Goal: Find contact information: Find contact information

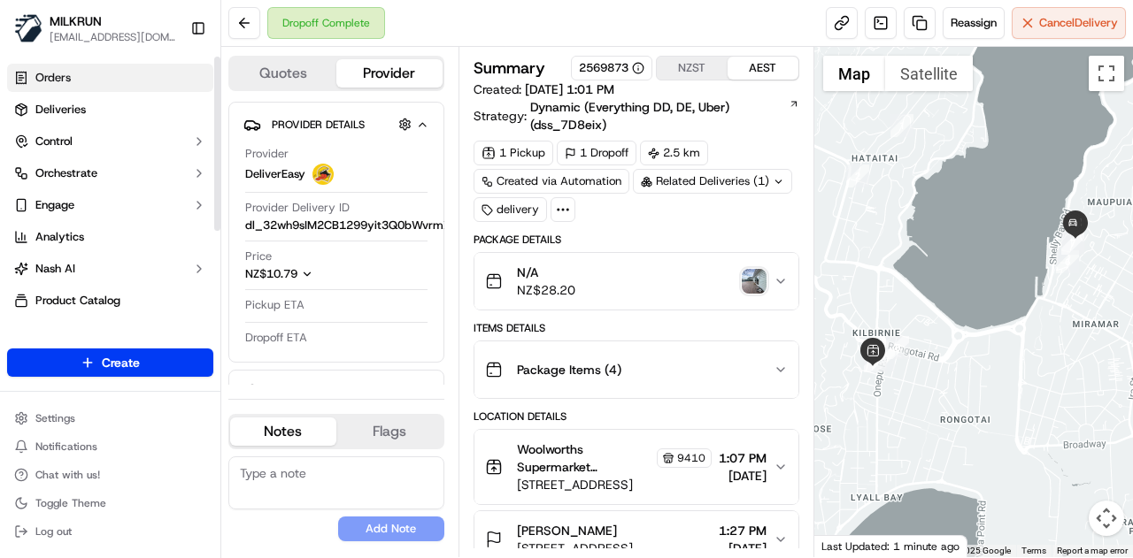
scroll to position [177, 0]
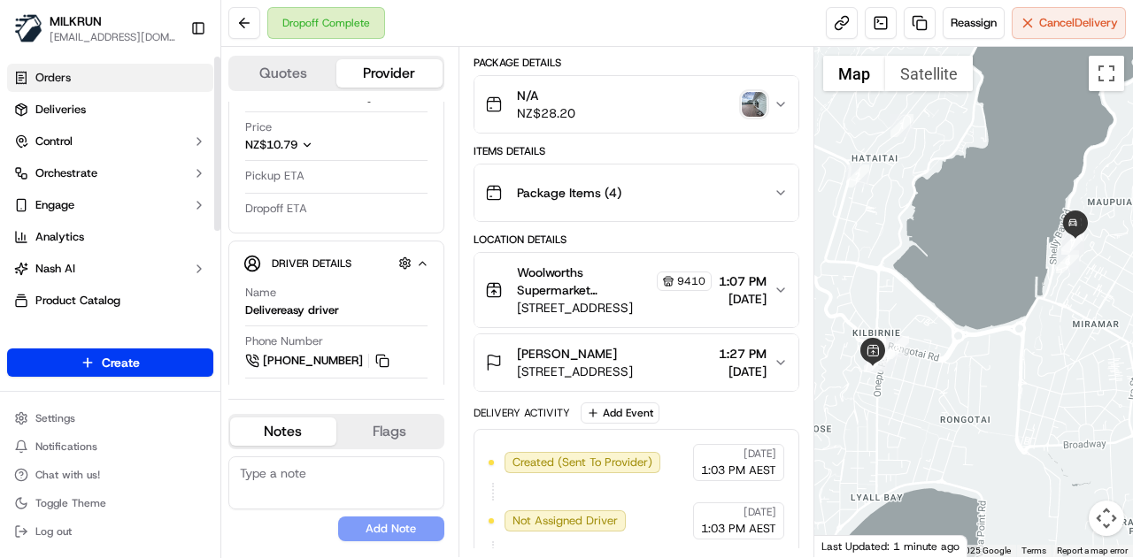
click at [87, 75] on link "Orders" at bounding box center [110, 78] width 206 height 28
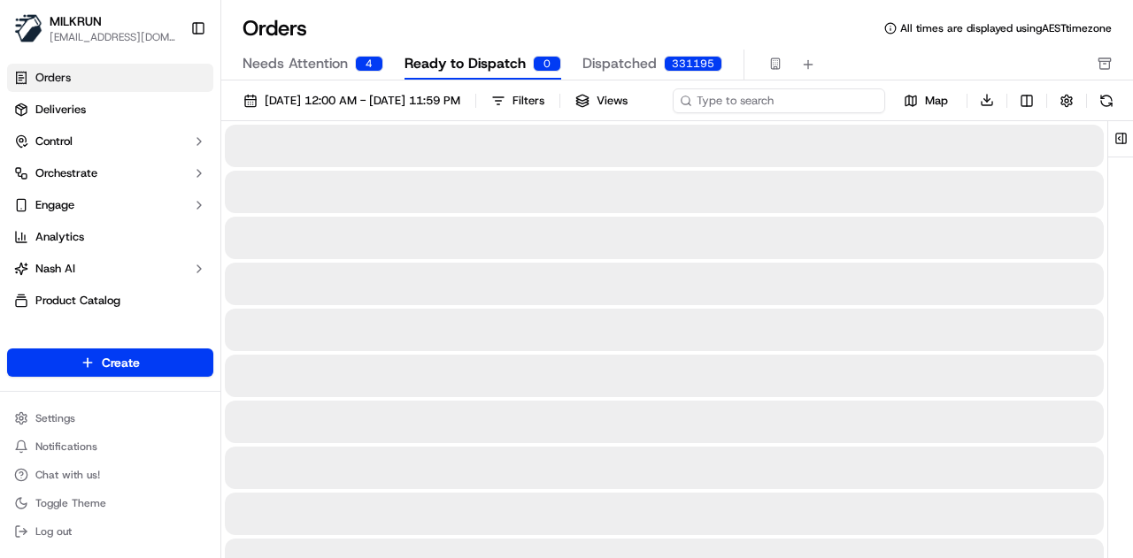
click at [802, 102] on div "[DATE] 12:00 AM - [DATE] 11:59 PM Filters Views Map Download" at bounding box center [676, 105] width 911 height 34
click at [805, 109] on input at bounding box center [778, 100] width 212 height 25
paste input "[EMAIL_ADDRESS][DOMAIN_NAME]"
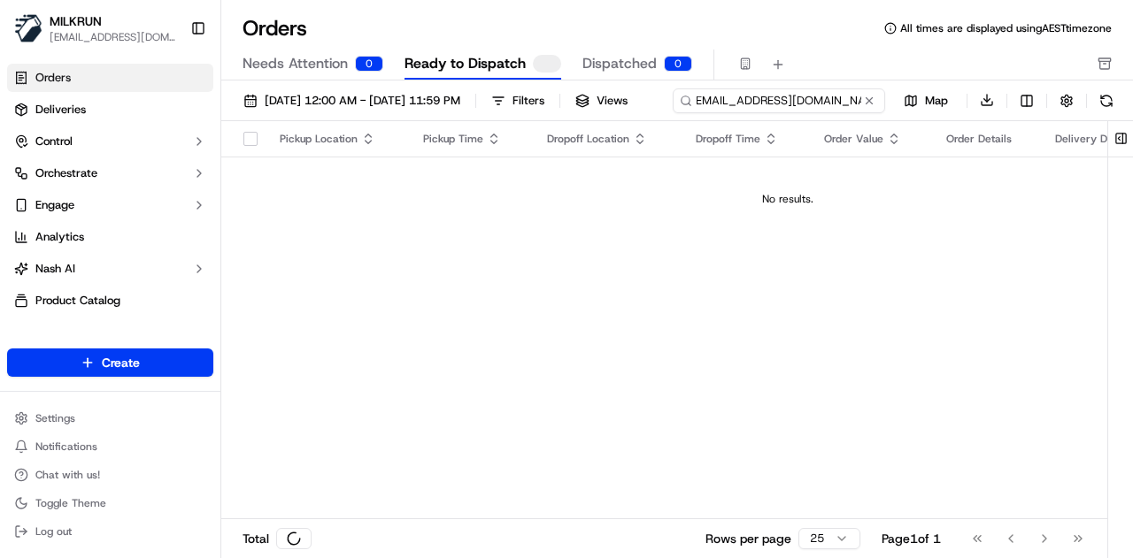
type input "[EMAIL_ADDRESS][DOMAIN_NAME]"
click at [672, 113] on input "[EMAIL_ADDRESS][DOMAIN_NAME]" at bounding box center [778, 100] width 212 height 25
click at [726, 113] on div "[EMAIL_ADDRESS][DOMAIN_NAME] Map Download" at bounding box center [922, 101] width 393 height 26
click at [96, 83] on link "Orders" at bounding box center [110, 78] width 206 height 28
click at [627, 56] on span "Dispatched" at bounding box center [619, 63] width 74 height 21
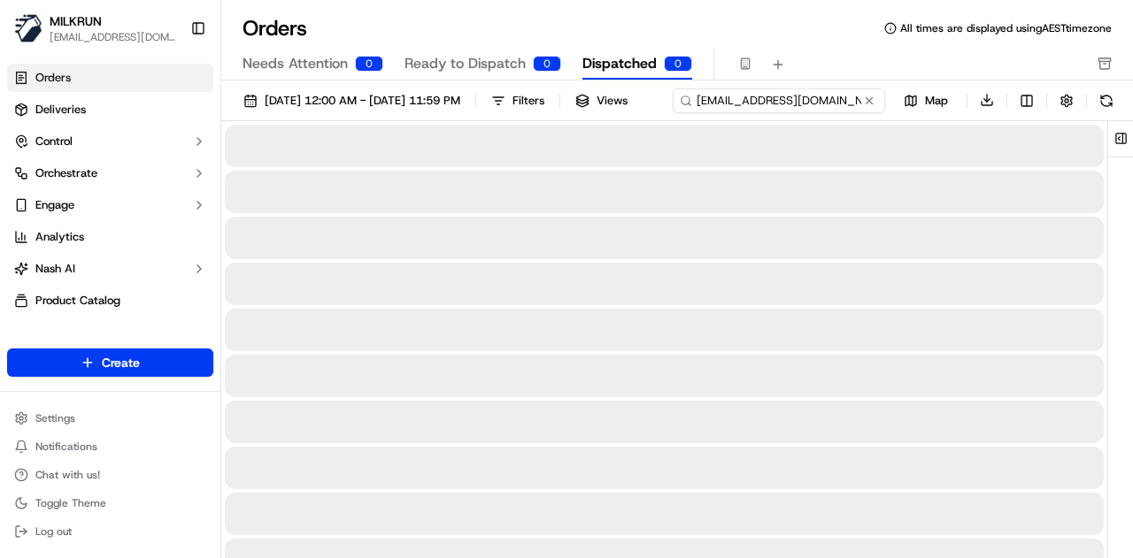
click at [835, 105] on div "[DATE] 12:00 AM - [DATE] 11:59 PM Filters Views [EMAIL_ADDRESS][DOMAIN_NAME] Ma…" at bounding box center [676, 105] width 911 height 34
click at [672, 113] on input "[EMAIL_ADDRESS][DOMAIN_NAME]" at bounding box center [778, 100] width 212 height 25
click at [661, 120] on div "[DATE] 12:00 AM - [DATE] 11:59 PM Filters Views [EMAIL_ADDRESS][DOMAIN_NAME] Ma…" at bounding box center [676, 105] width 911 height 34
click at [43, 100] on link "Deliveries" at bounding box center [110, 110] width 206 height 28
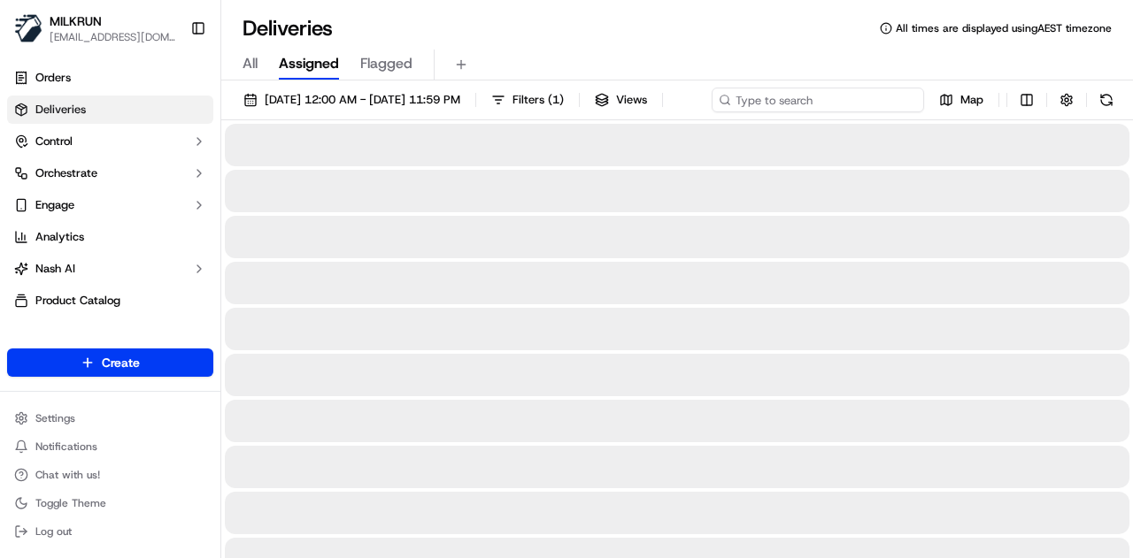
click at [830, 103] on div "[DATE] 12:00 AM - [DATE] 11:59 PM Filters ( 1 ) Views Map" at bounding box center [676, 104] width 911 height 33
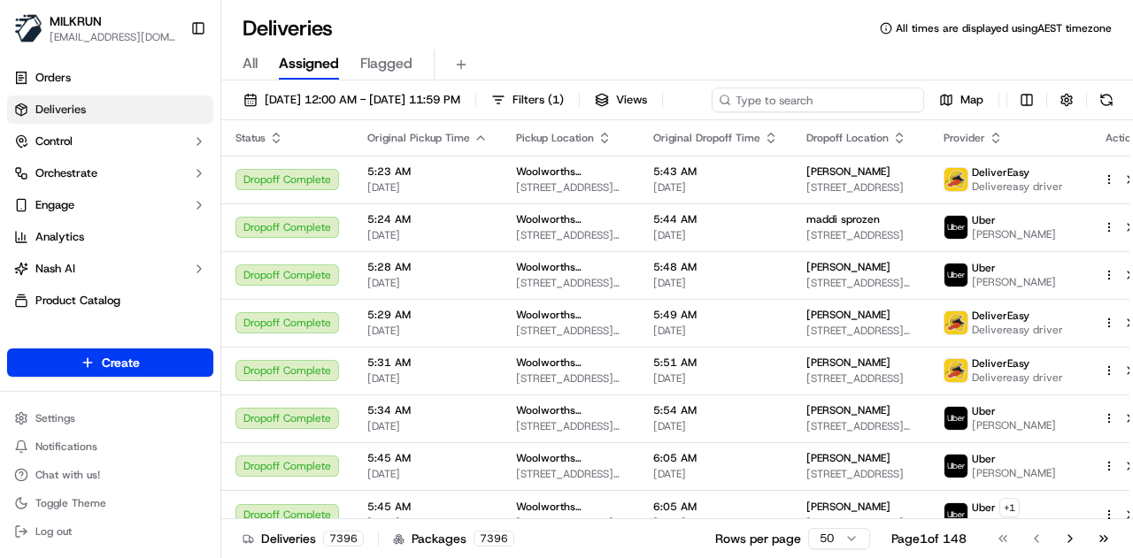
drag, startPoint x: 830, startPoint y: 103, endPoint x: 890, endPoint y: 102, distance: 60.2
click at [890, 102] on div "[DATE] 12:00 AM - [DATE] 11:59 PM Filters ( 1 ) Views Map" at bounding box center [676, 104] width 911 height 33
paste input "07beb2b1-2c3b-48b1-911a-05697f646924_2620545685"
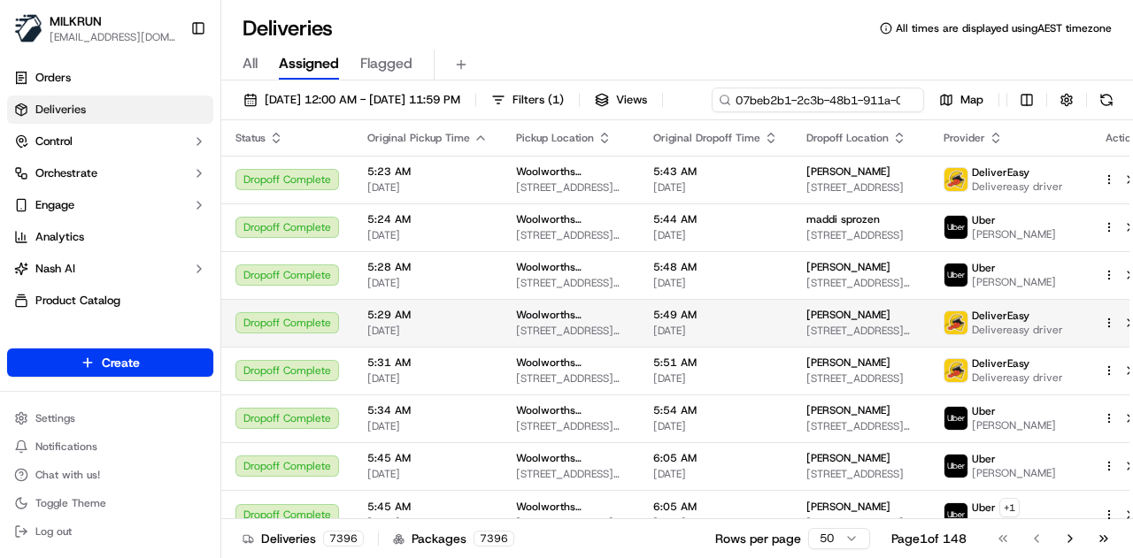
scroll to position [0, 169]
type input "07beb2b1-2c3b-48b1-911a-05697f646924_2620545685"
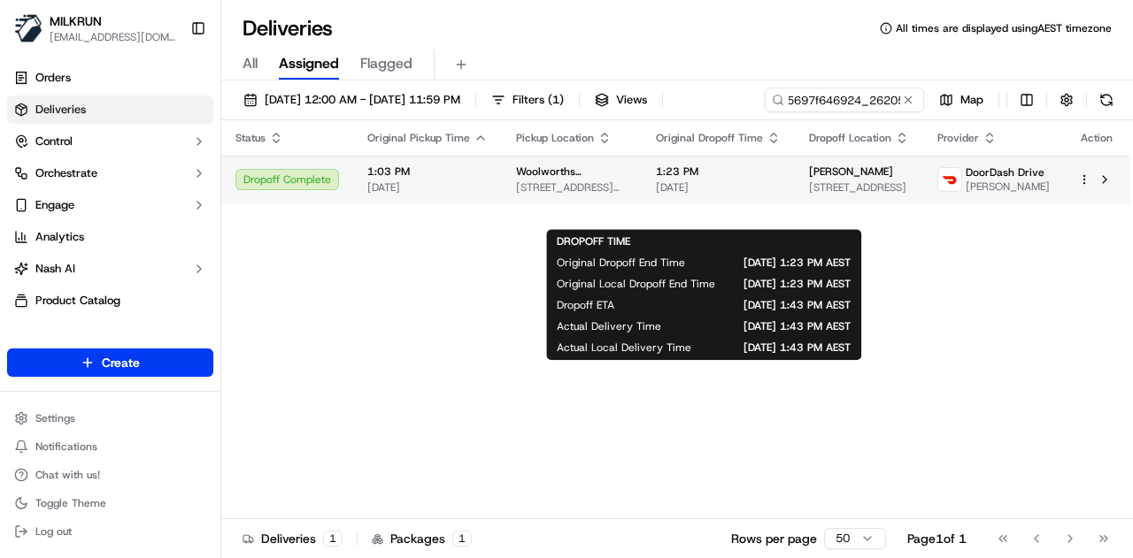
click at [756, 210] on body "MILKRUN [EMAIL_ADDRESS][DOMAIN_NAME] Toggle Sidebar Orders Deliveries Control O…" at bounding box center [566, 279] width 1133 height 558
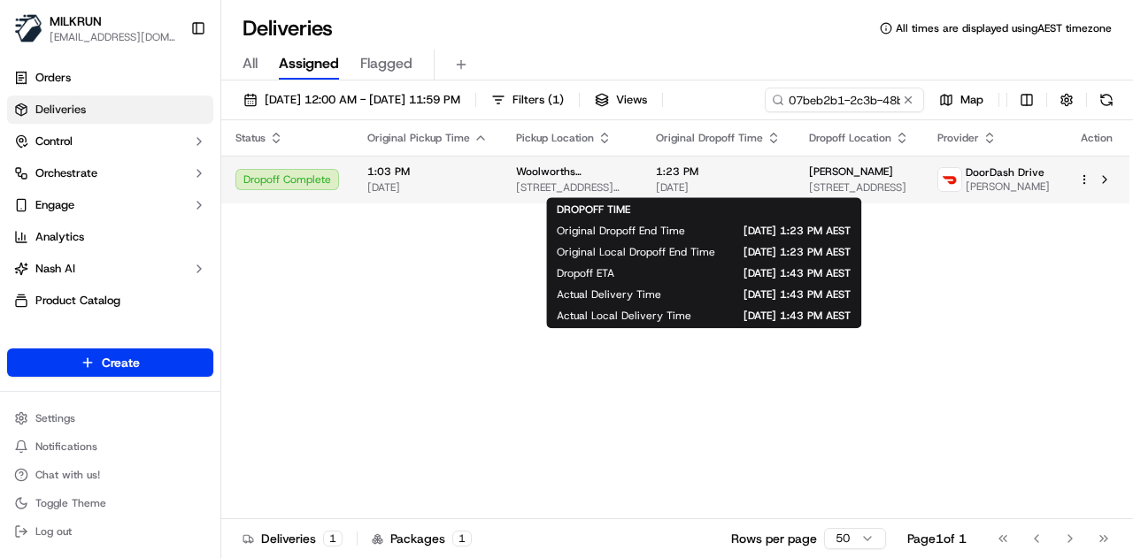
click at [728, 175] on span "1:23 PM" at bounding box center [718, 172] width 125 height 14
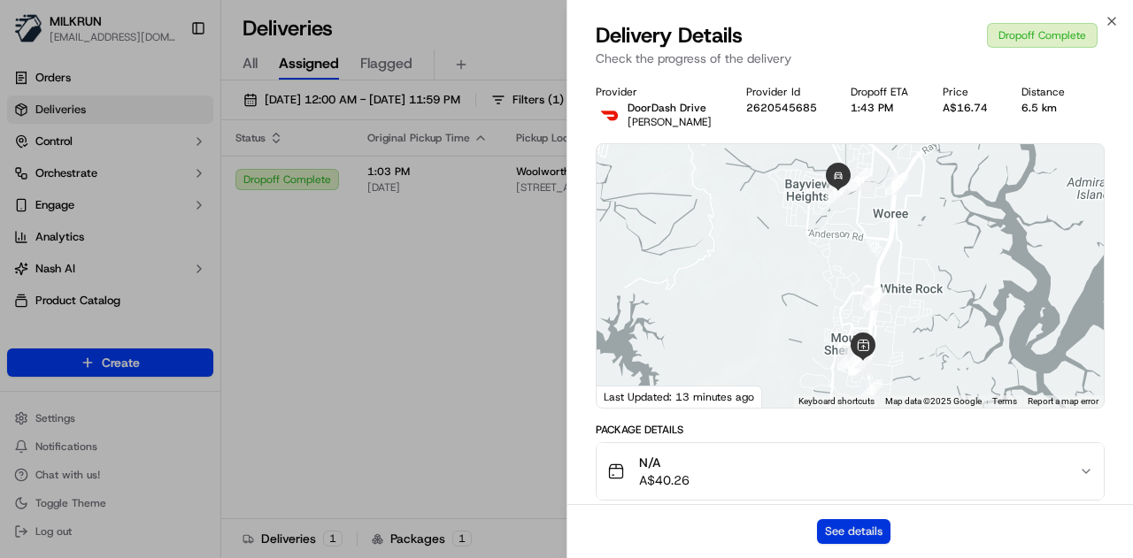
click at [852, 535] on button "See details" at bounding box center [853, 531] width 73 height 25
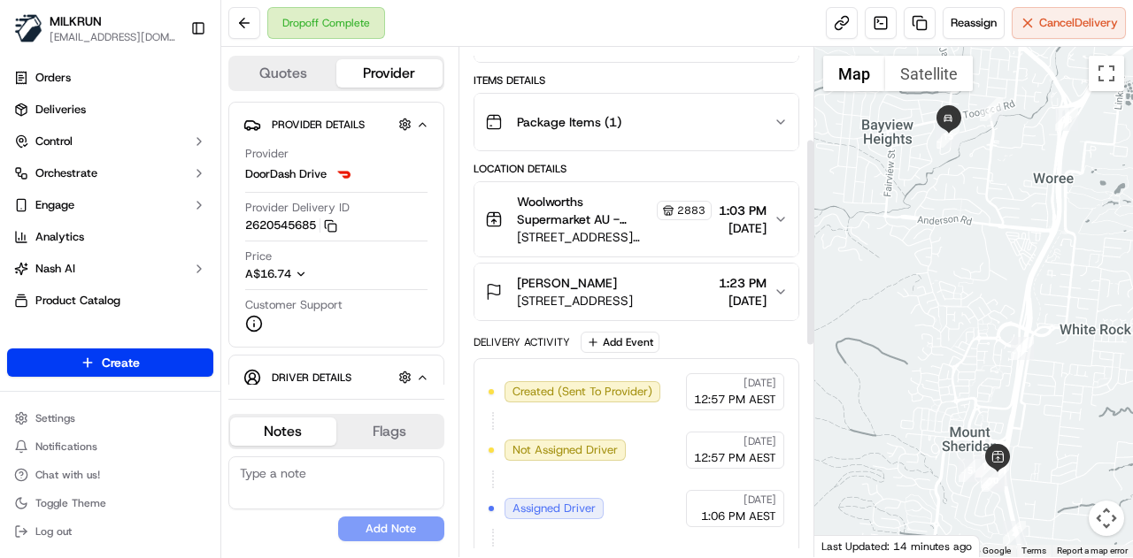
scroll to position [232, 0]
click at [777, 212] on icon "button" at bounding box center [780, 218] width 14 height 14
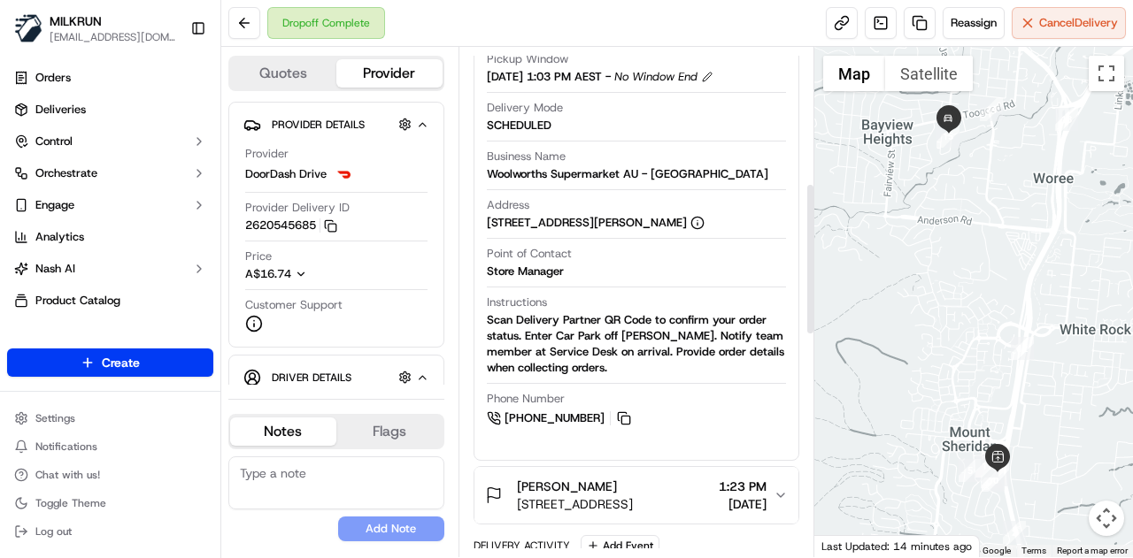
scroll to position [513, 0]
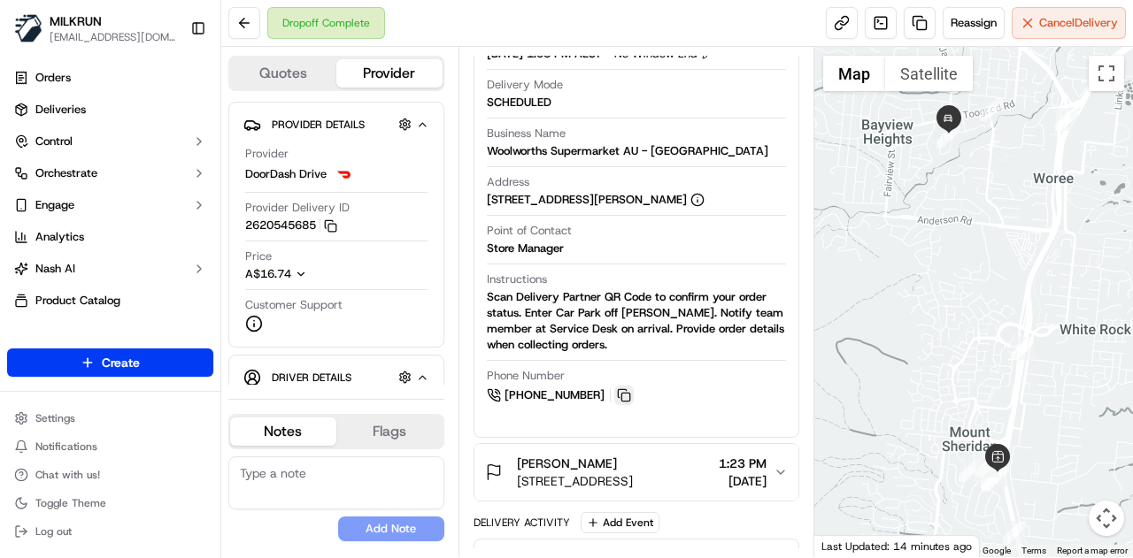
click at [619, 390] on button at bounding box center [623, 395] width 19 height 19
click at [547, 388] on span "+61 7 4058 5371" at bounding box center [554, 396] width 100 height 16
click at [623, 390] on button at bounding box center [623, 395] width 19 height 19
drag, startPoint x: 485, startPoint y: 411, endPoint x: 609, endPoint y: 388, distance: 125.8
click at [609, 388] on div "Pickup Details Hidden ( 2 ) Pickup Window 20/09/2025 1:03 PM AEST - No Window E…" at bounding box center [636, 197] width 324 height 449
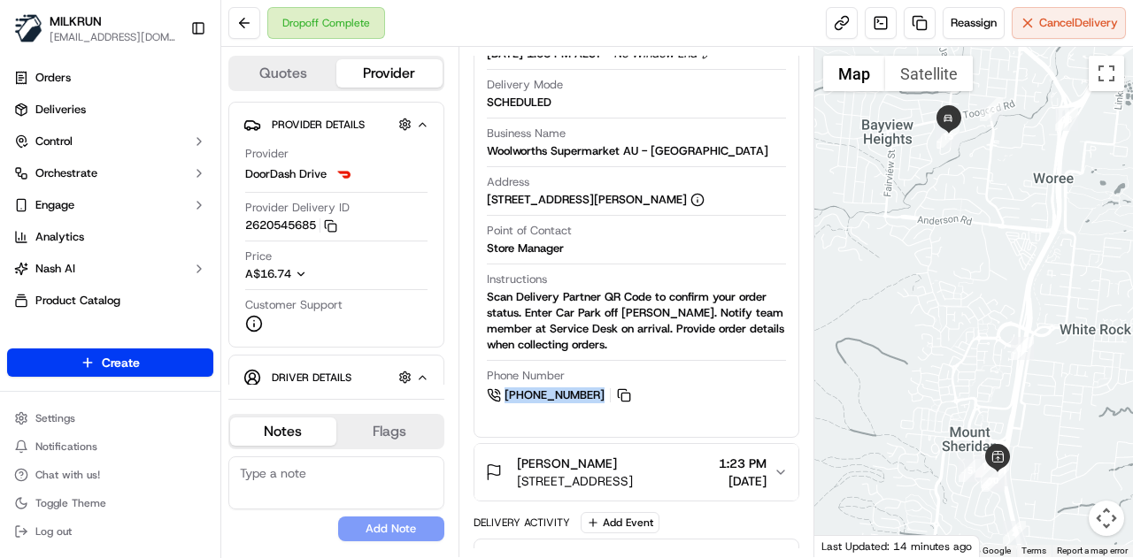
copy span "+61 7 4058 5371"
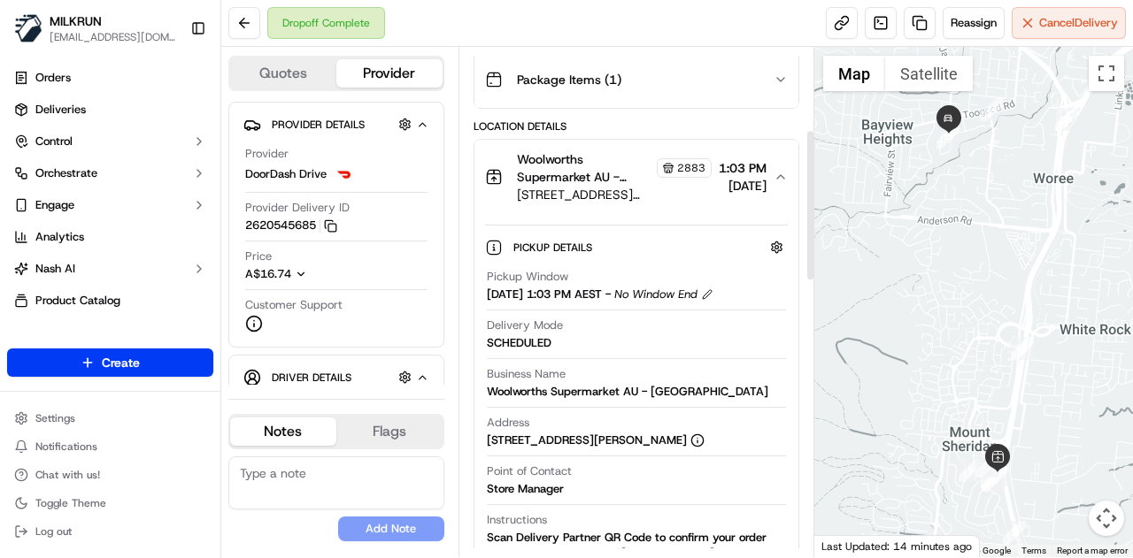
scroll to position [267, 0]
